Goal: Task Accomplishment & Management: Manage account settings

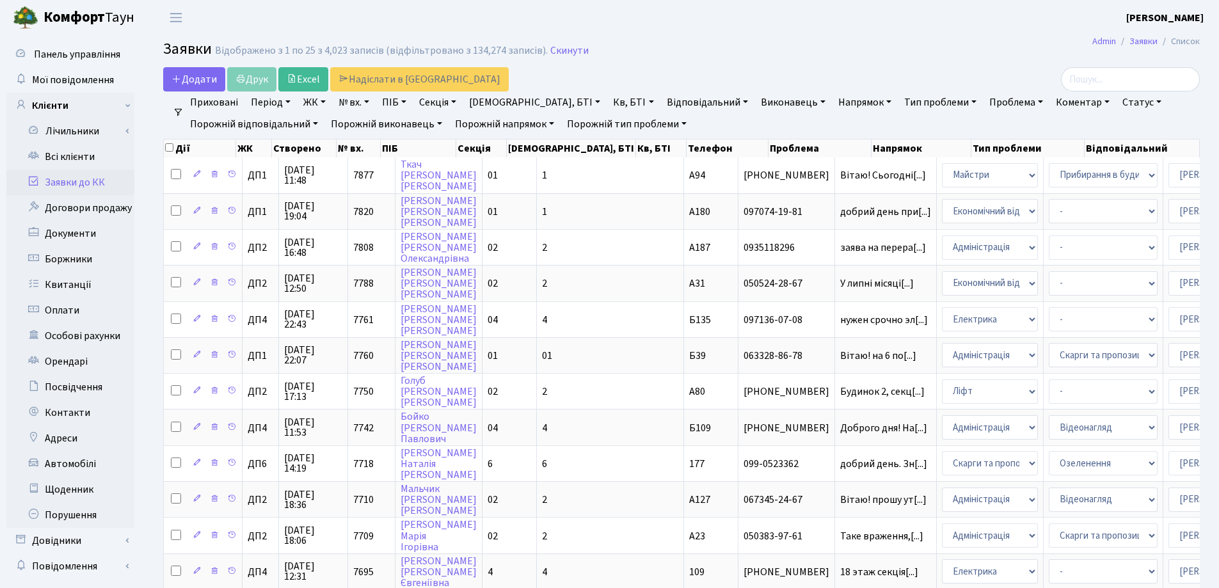
select select "25"
click at [560, 50] on link "Скинути" at bounding box center [569, 51] width 38 height 12
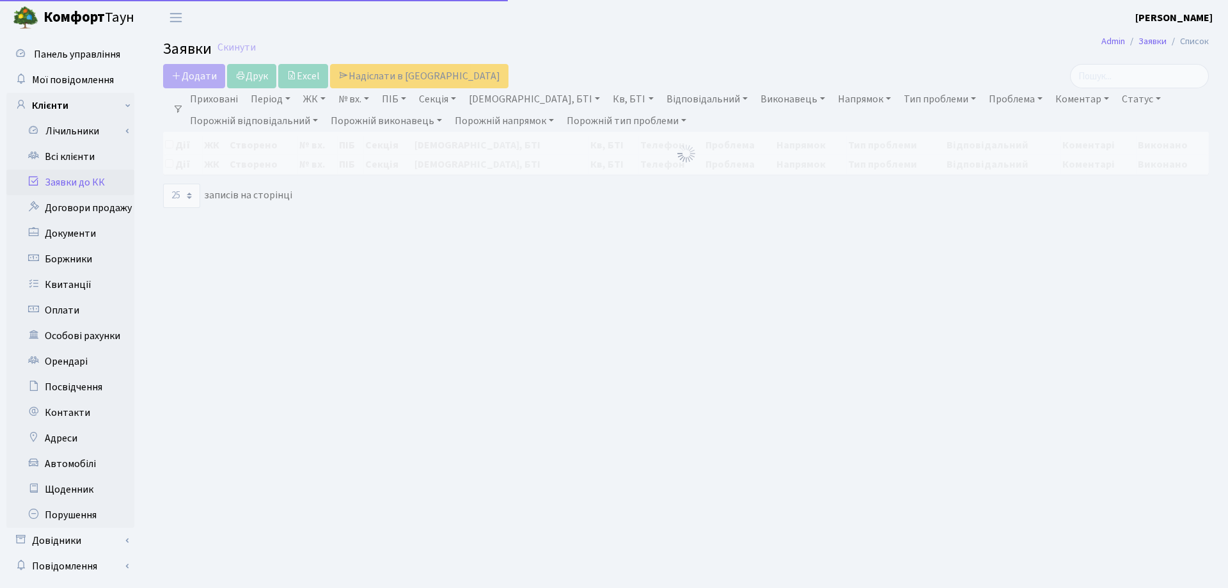
select select "25"
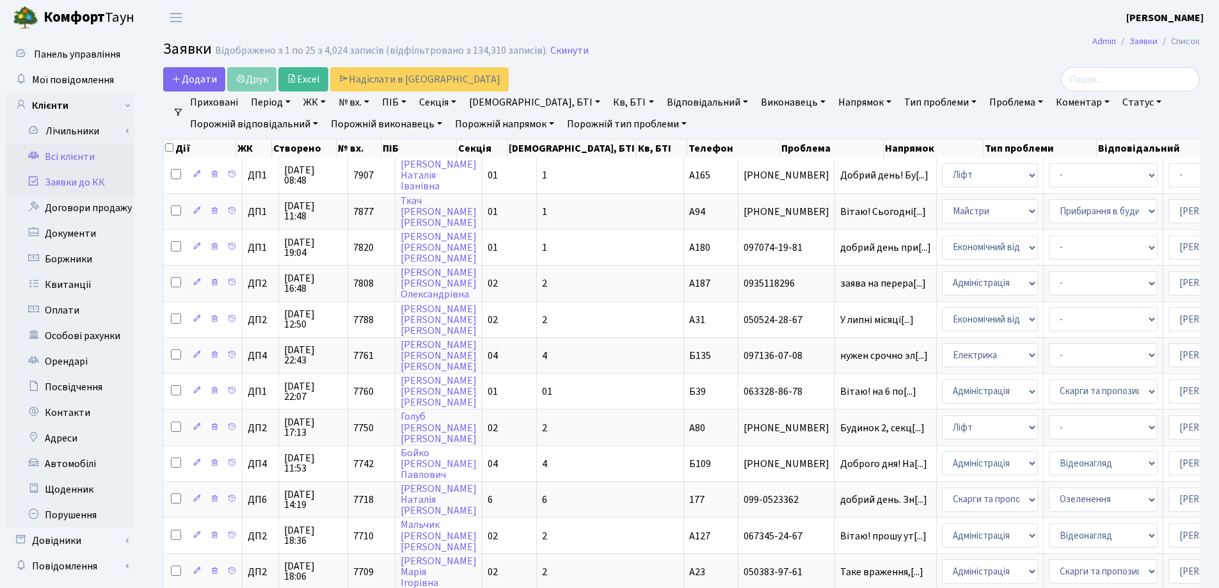
click at [70, 160] on link "Всі клієнти" at bounding box center [70, 157] width 128 height 26
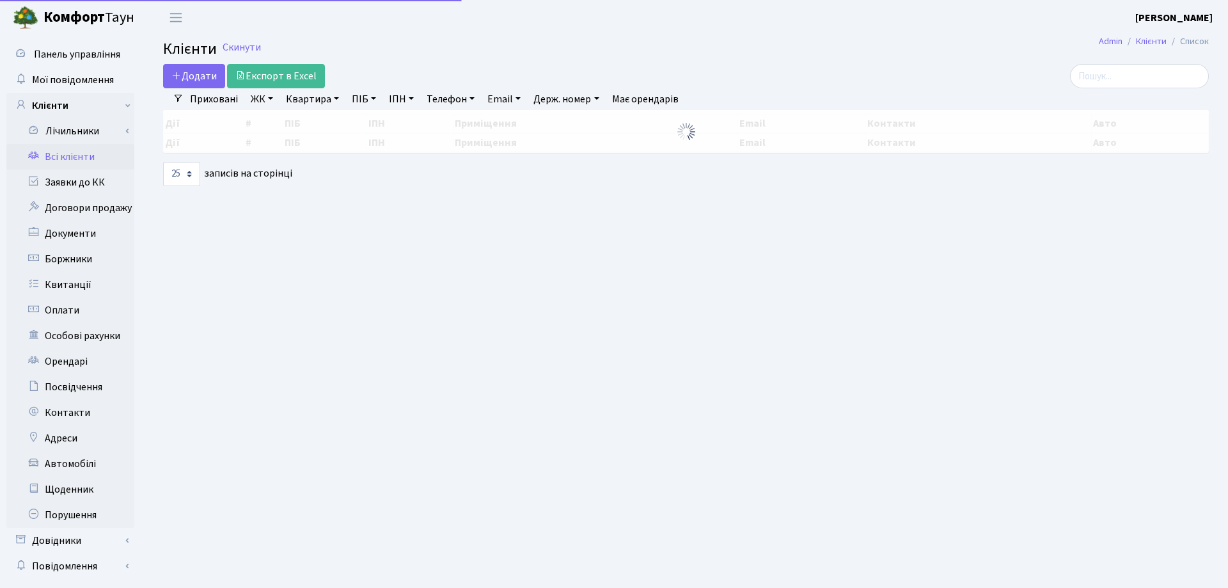
select select "25"
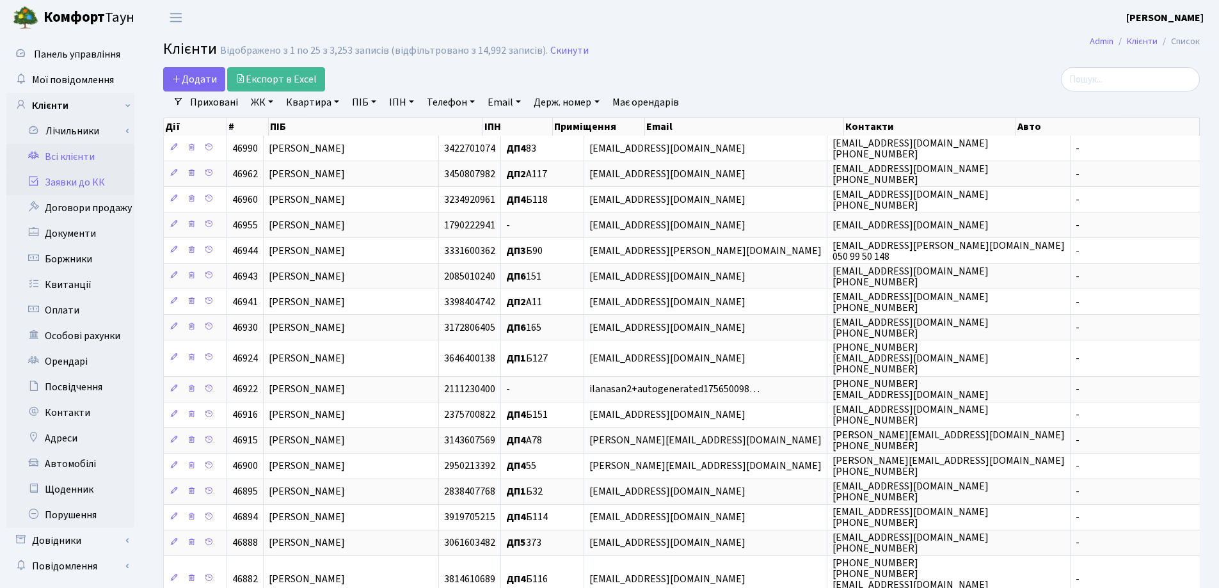
click at [97, 182] on link "Заявки до КК" at bounding box center [70, 183] width 128 height 26
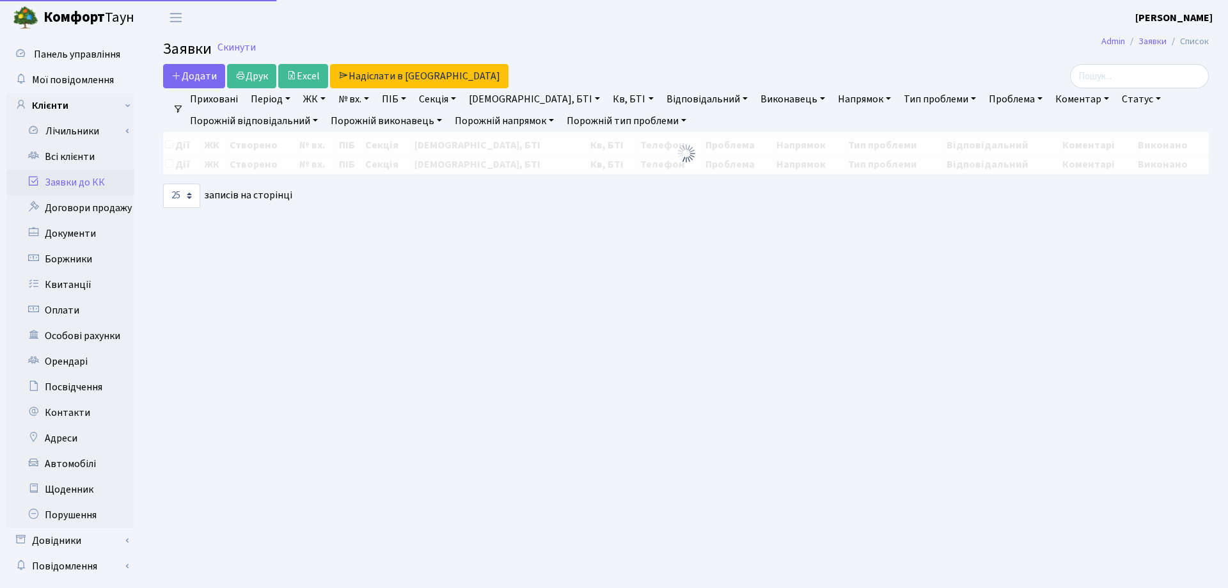
select select "25"
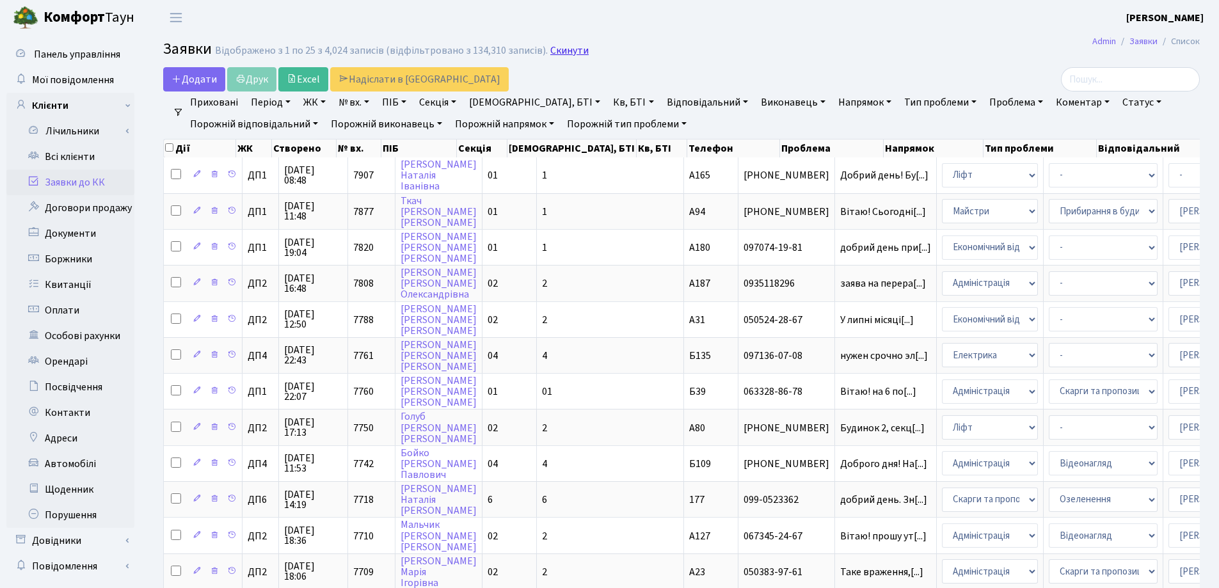
click at [550, 54] on link "Скинути" at bounding box center [569, 51] width 38 height 12
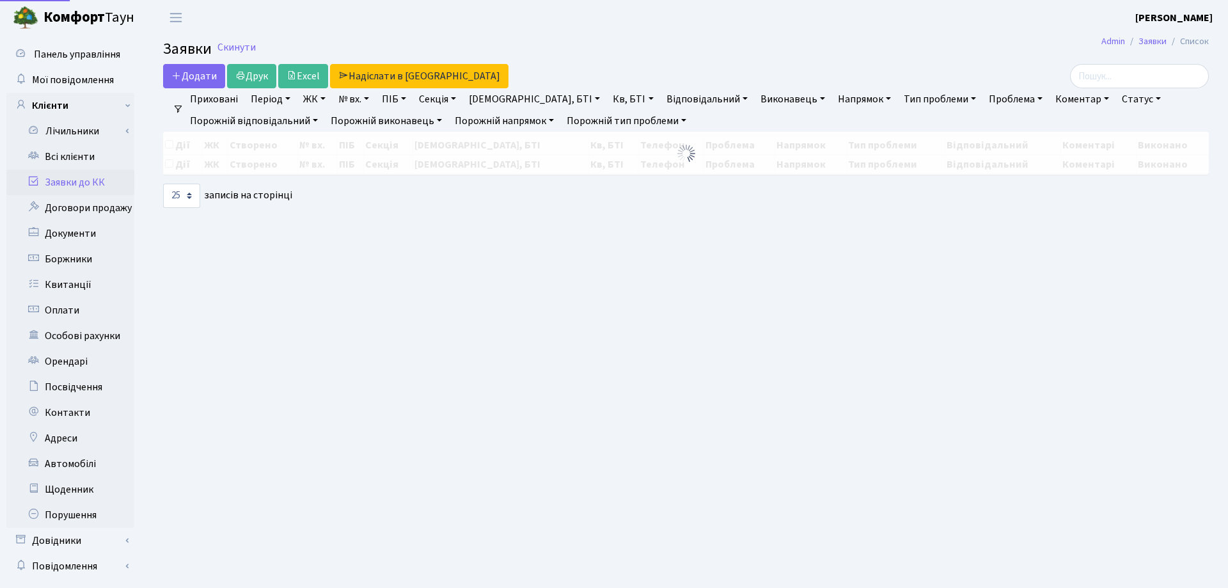
select select "25"
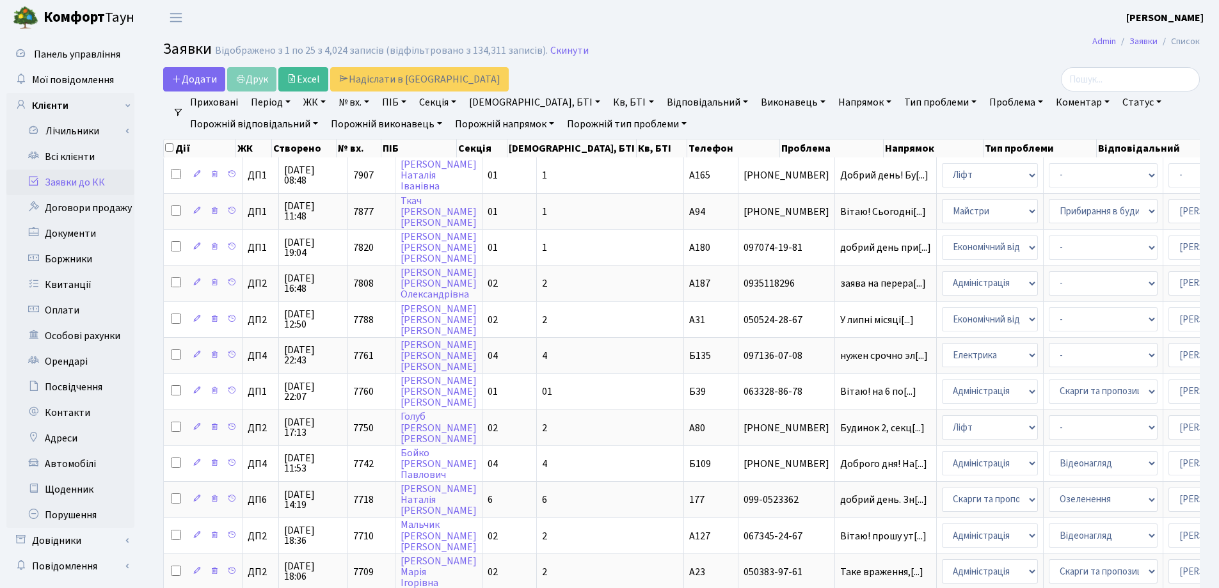
click at [79, 176] on link "Заявки до КК" at bounding box center [70, 183] width 128 height 26
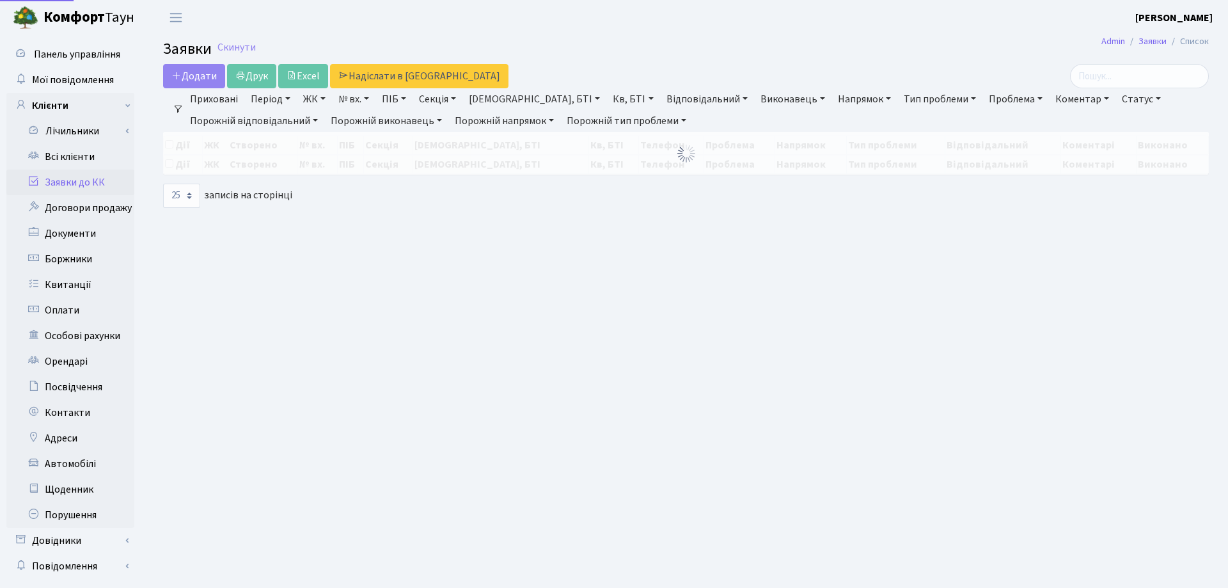
select select "25"
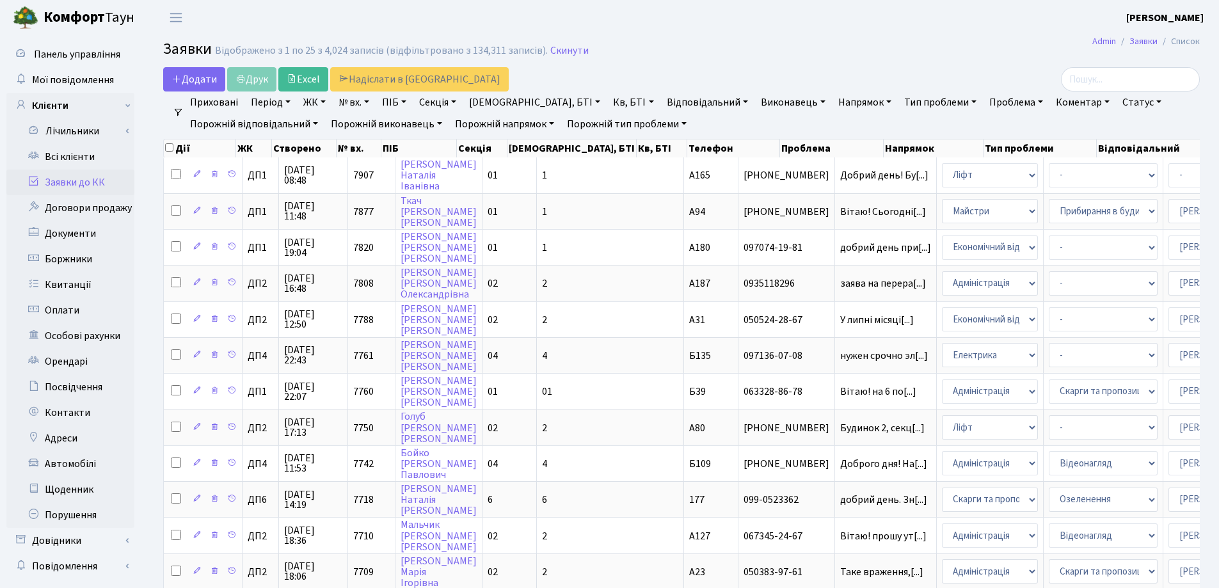
click at [692, 39] on main "Admin Заявки Список Заявки Відображено з 1 по 25 з 4,024 записів (відфільтрован…" at bounding box center [681, 573] width 1075 height 1077
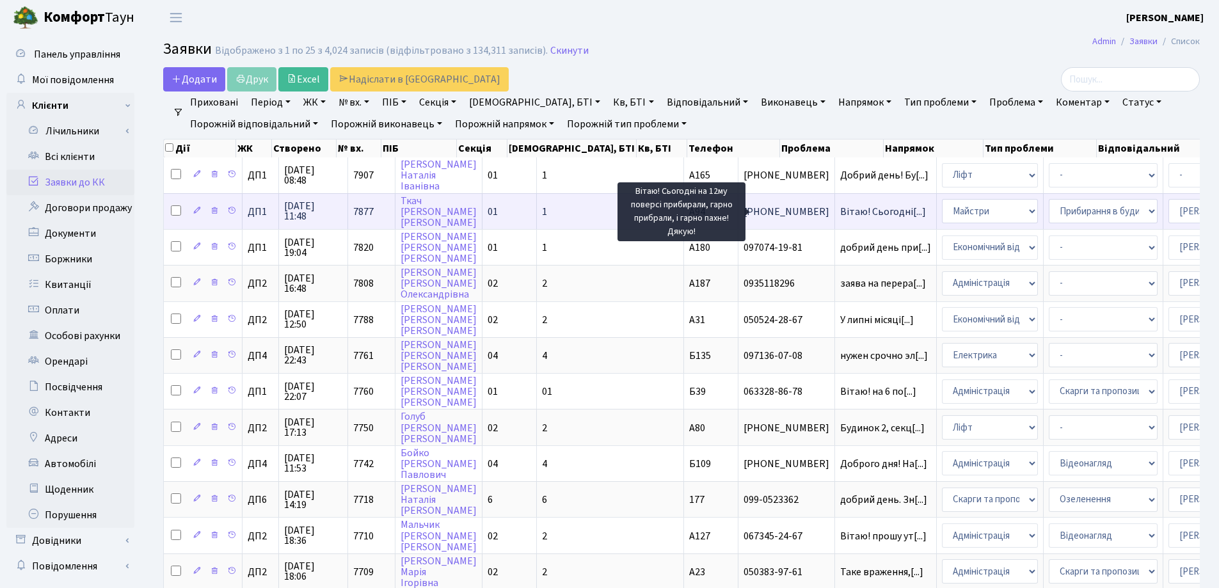
click at [840, 213] on span "Вітаю! Сьогодні[...]" at bounding box center [883, 212] width 86 height 14
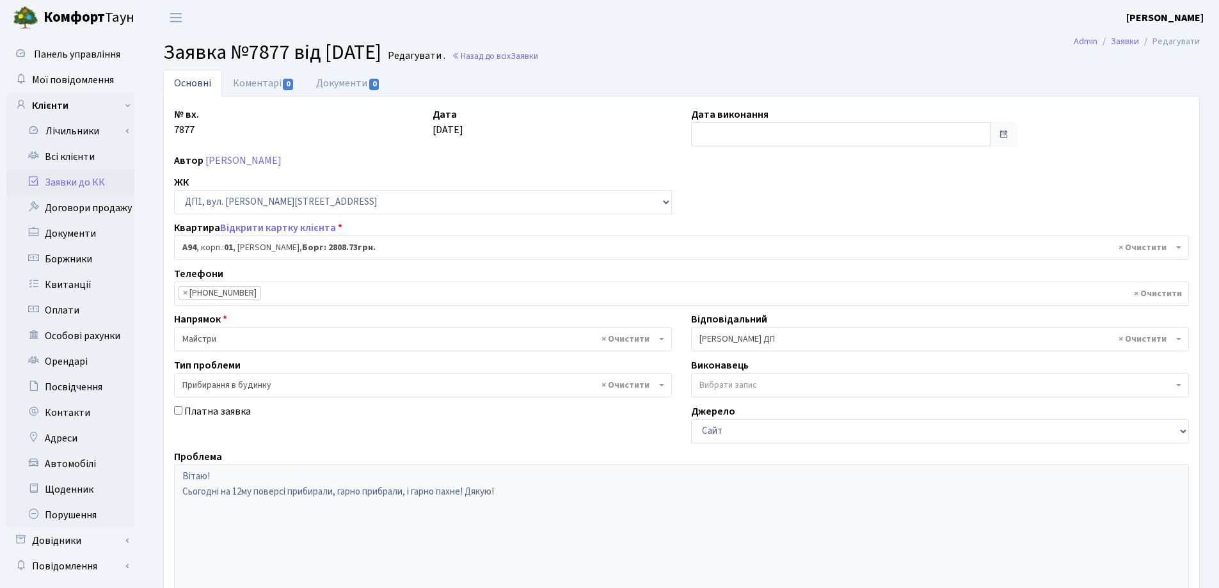
select select "29728"
select select "58"
click at [267, 86] on link "Коментарі 0" at bounding box center [263, 83] width 83 height 26
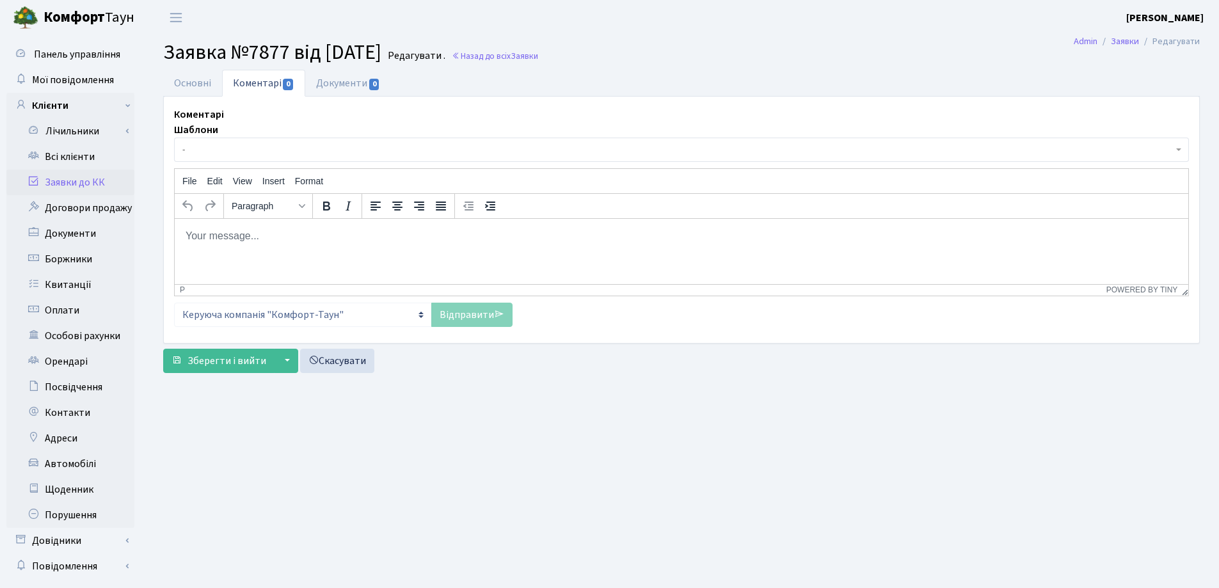
click at [229, 233] on body "Rich Text Area. Press ALT-0 for help." at bounding box center [681, 235] width 993 height 14
click at [461, 315] on link "Відправити" at bounding box center [471, 315] width 81 height 24
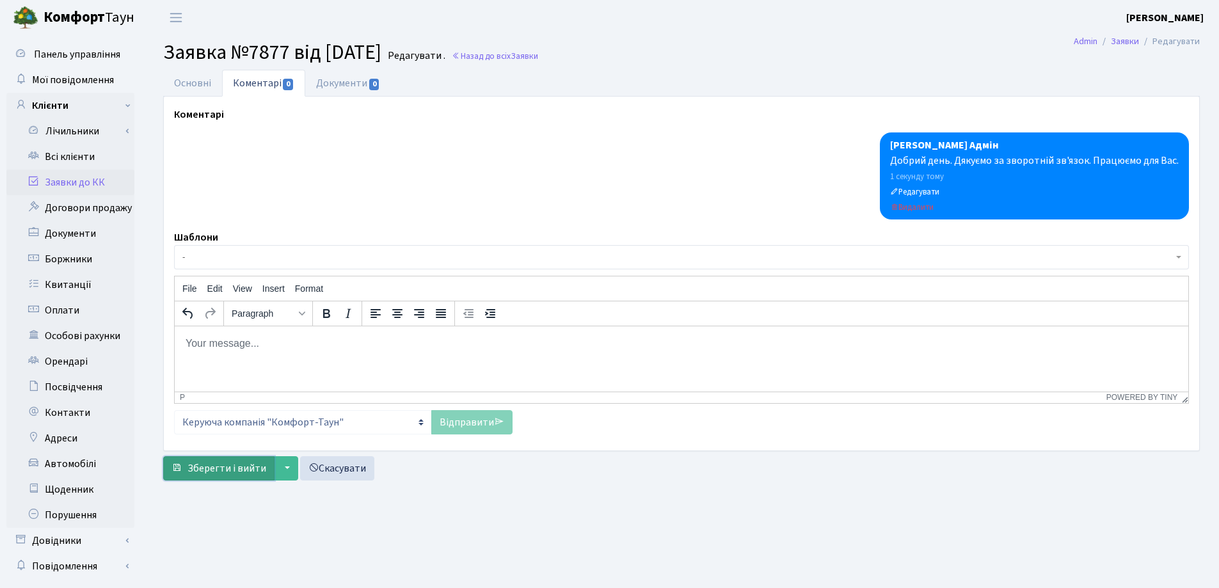
click at [237, 467] on span "Зберегти і вийти" at bounding box center [226, 468] width 79 height 14
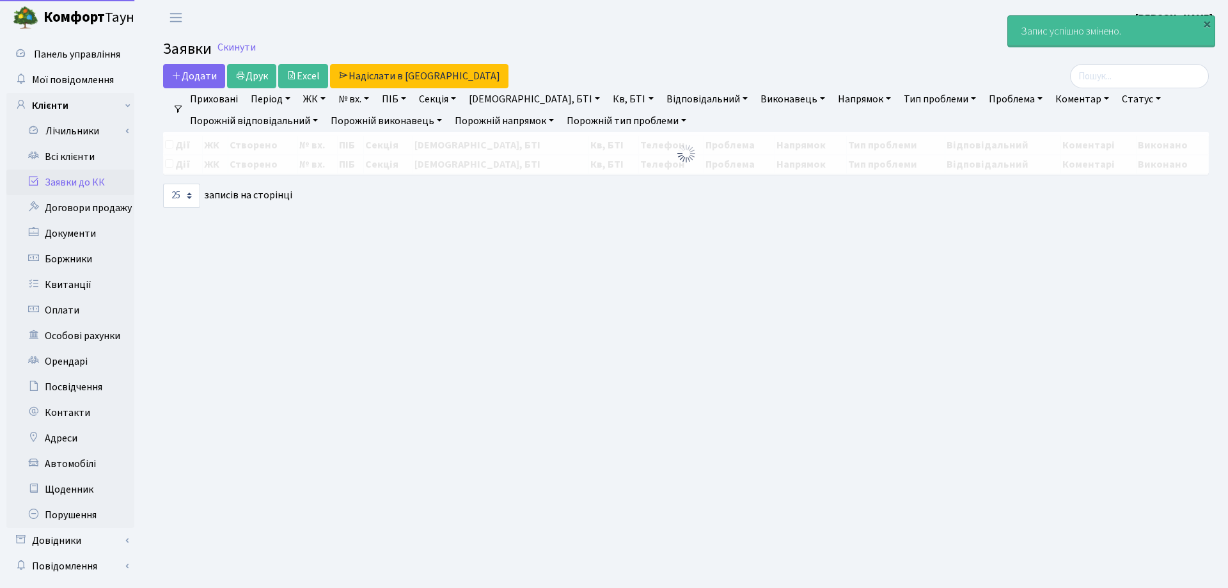
select select "25"
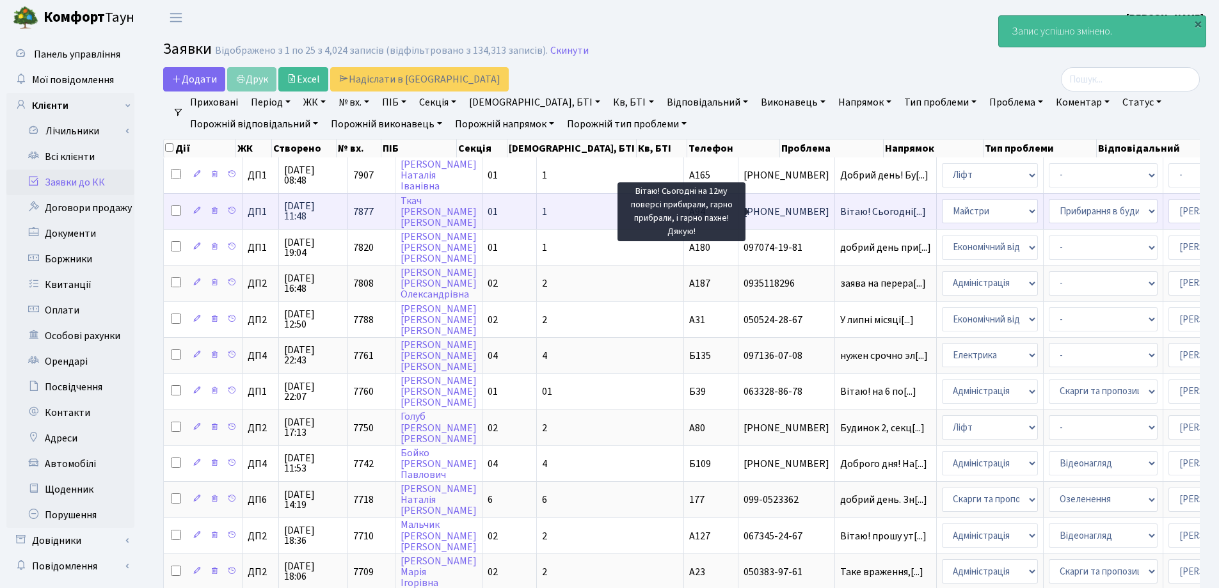
click at [840, 209] on span "Вітаю! Сьогодні[...]" at bounding box center [883, 212] width 86 height 14
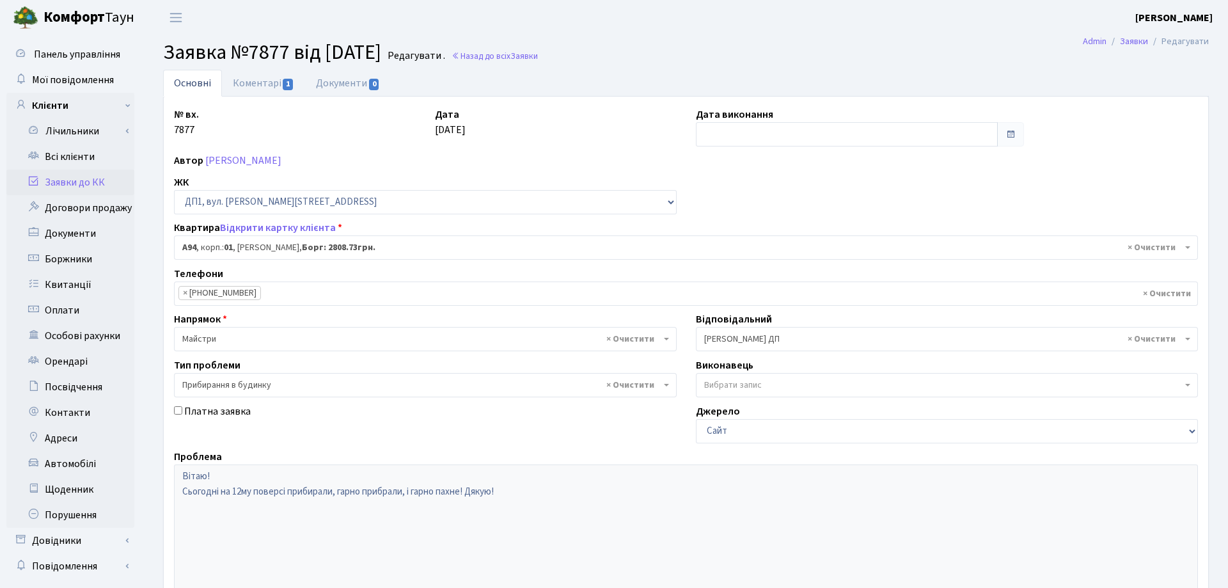
select select "29728"
select select "58"
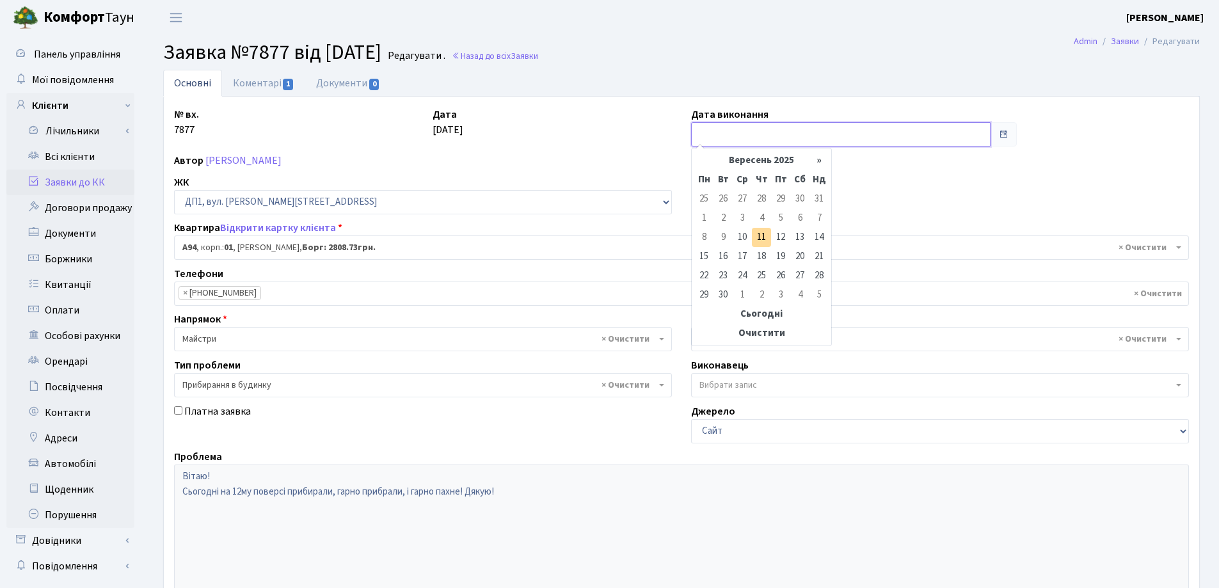
drag, startPoint x: 818, startPoint y: 134, endPoint x: 750, endPoint y: 162, distance: 72.6
click at [818, 135] on input "text" at bounding box center [840, 134] width 299 height 24
click at [764, 237] on td "11" at bounding box center [761, 237] width 19 height 19
type input "[DATE]"
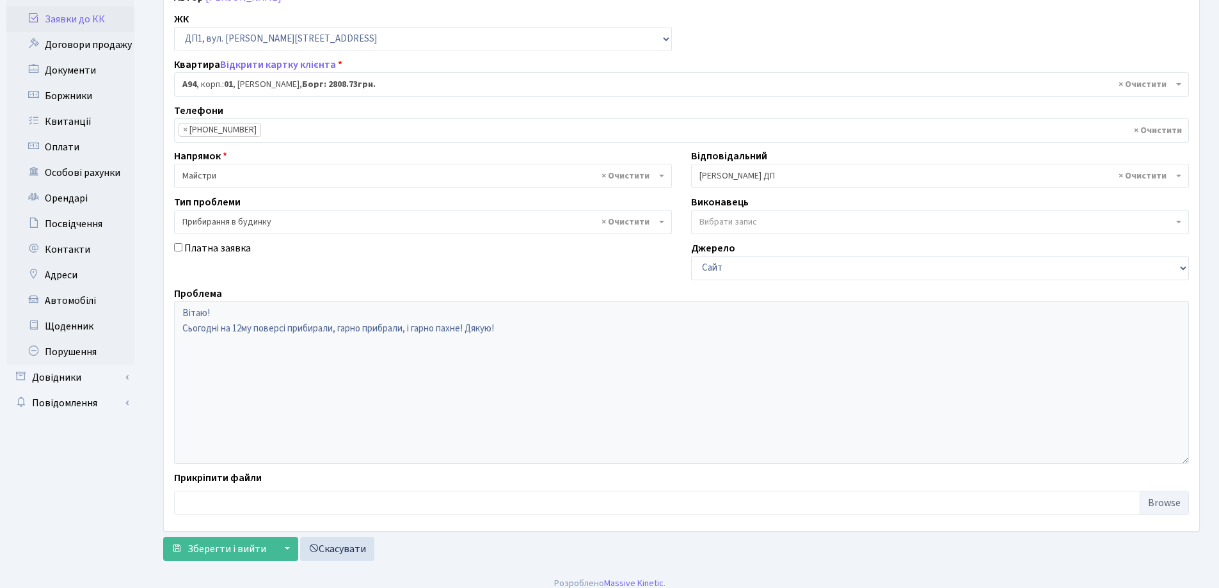
scroll to position [175, 0]
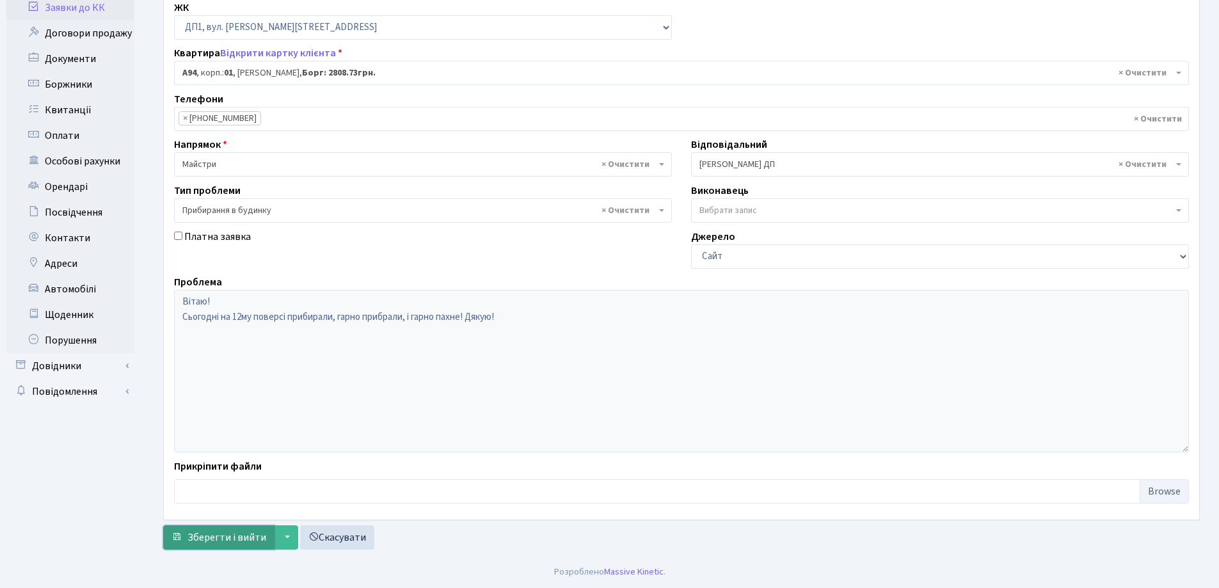
click at [236, 537] on span "Зберегти і вийти" at bounding box center [226, 537] width 79 height 14
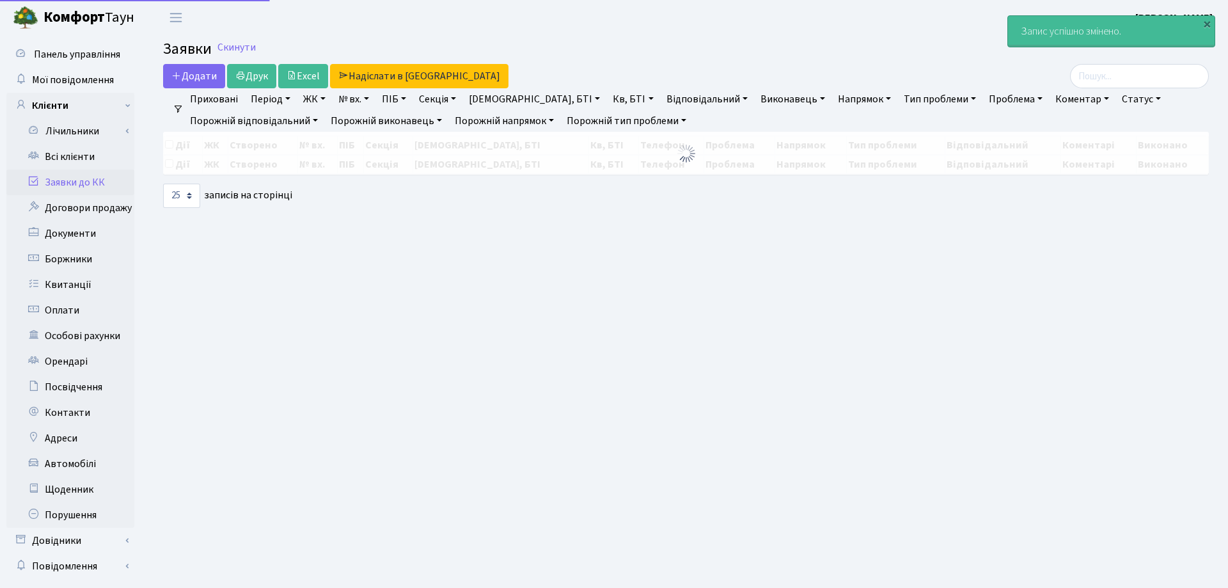
select select "25"
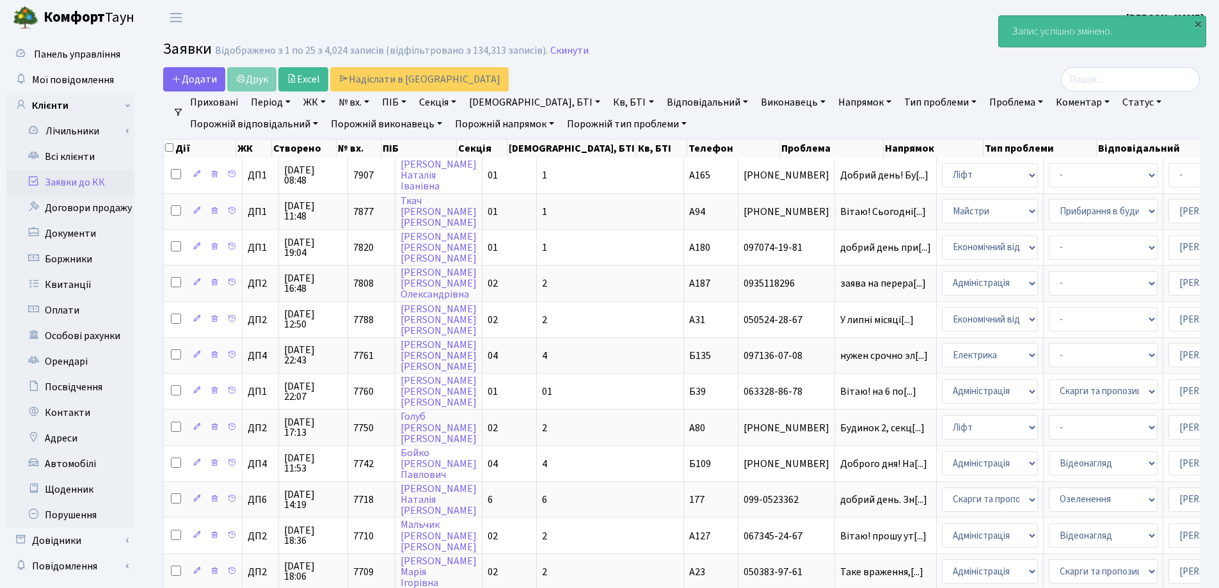
click at [66, 182] on link "Заявки до КК" at bounding box center [70, 183] width 128 height 26
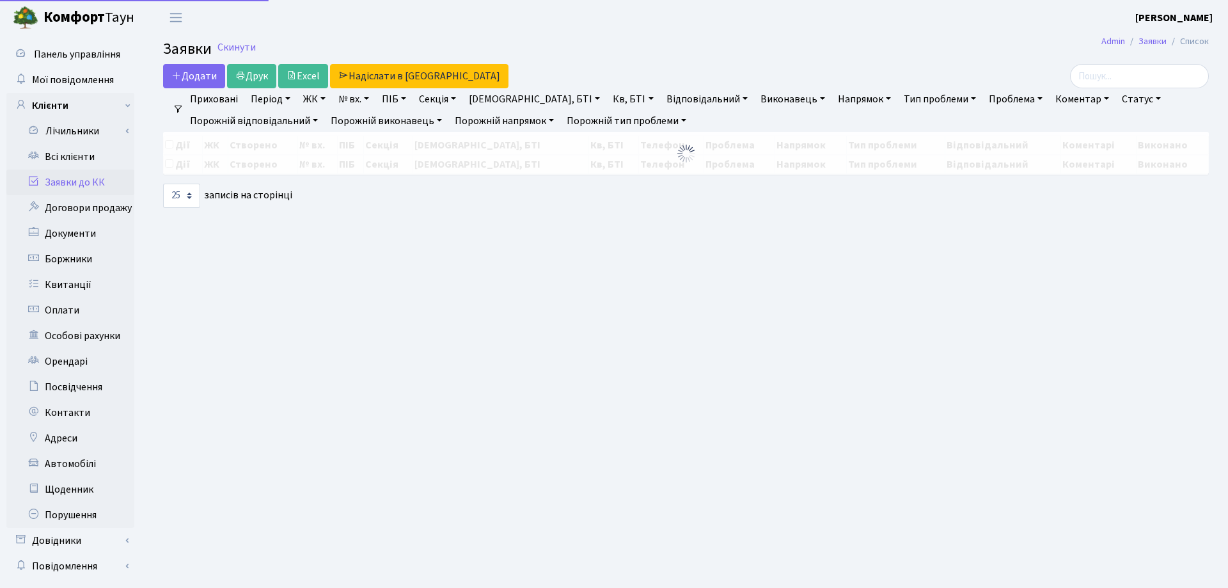
select select "25"
